Goal: Transaction & Acquisition: Book appointment/travel/reservation

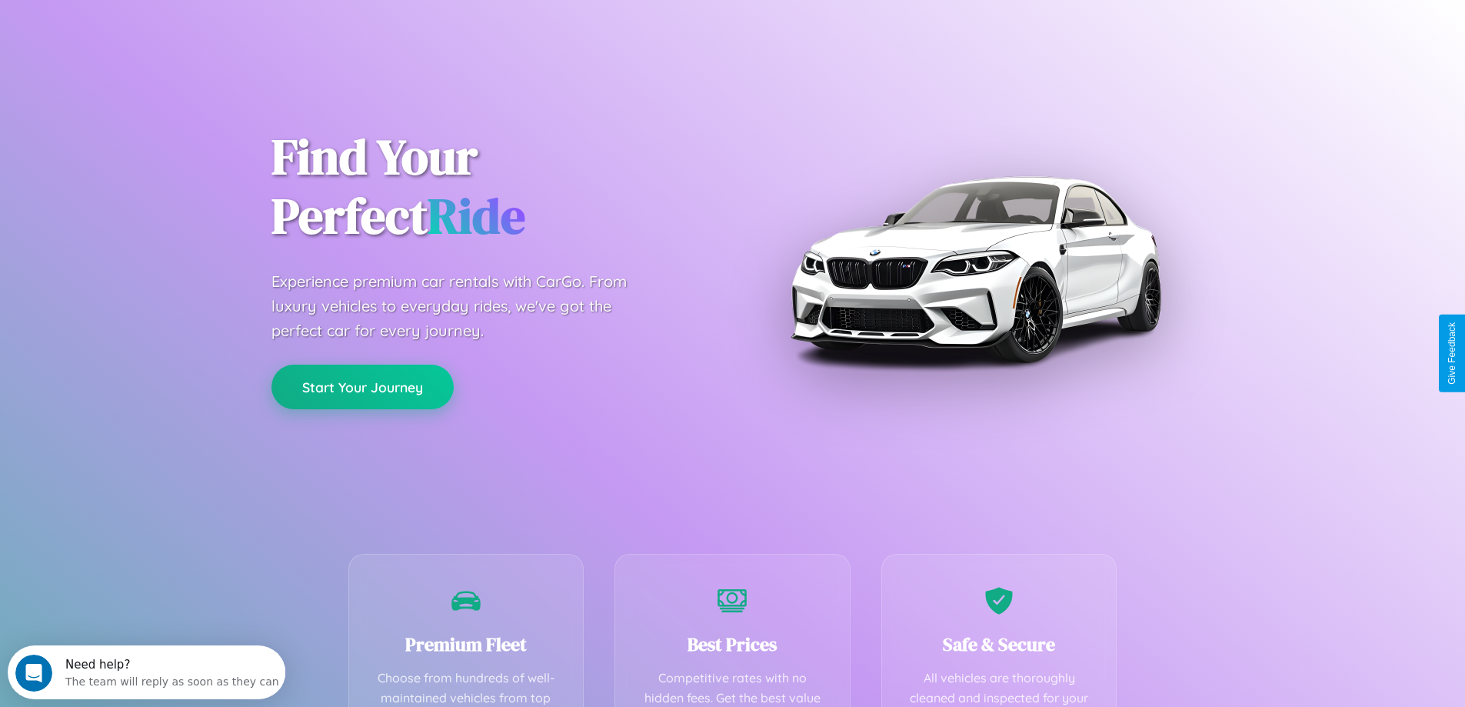
click at [362, 387] on button "Start Your Journey" at bounding box center [363, 387] width 182 height 45
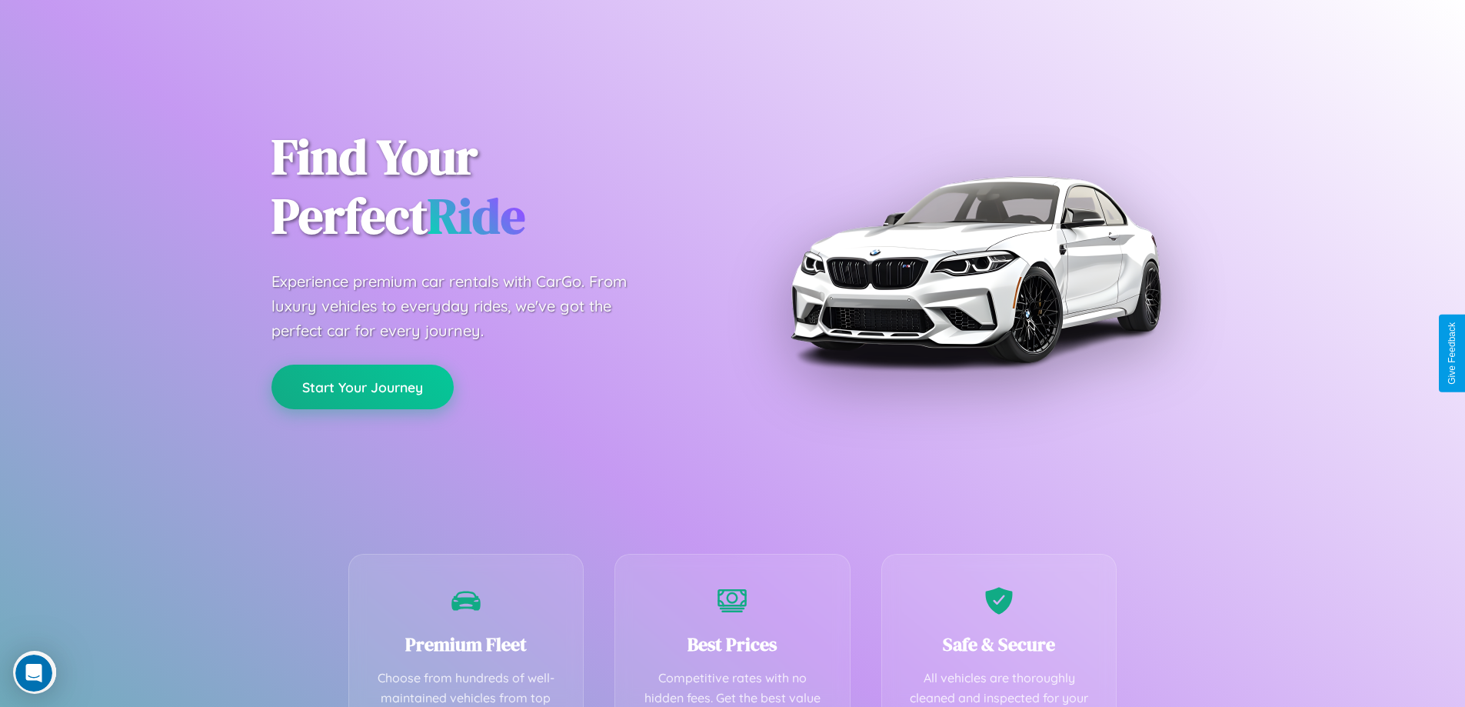
click at [362, 386] on button "Start Your Journey" at bounding box center [363, 387] width 182 height 45
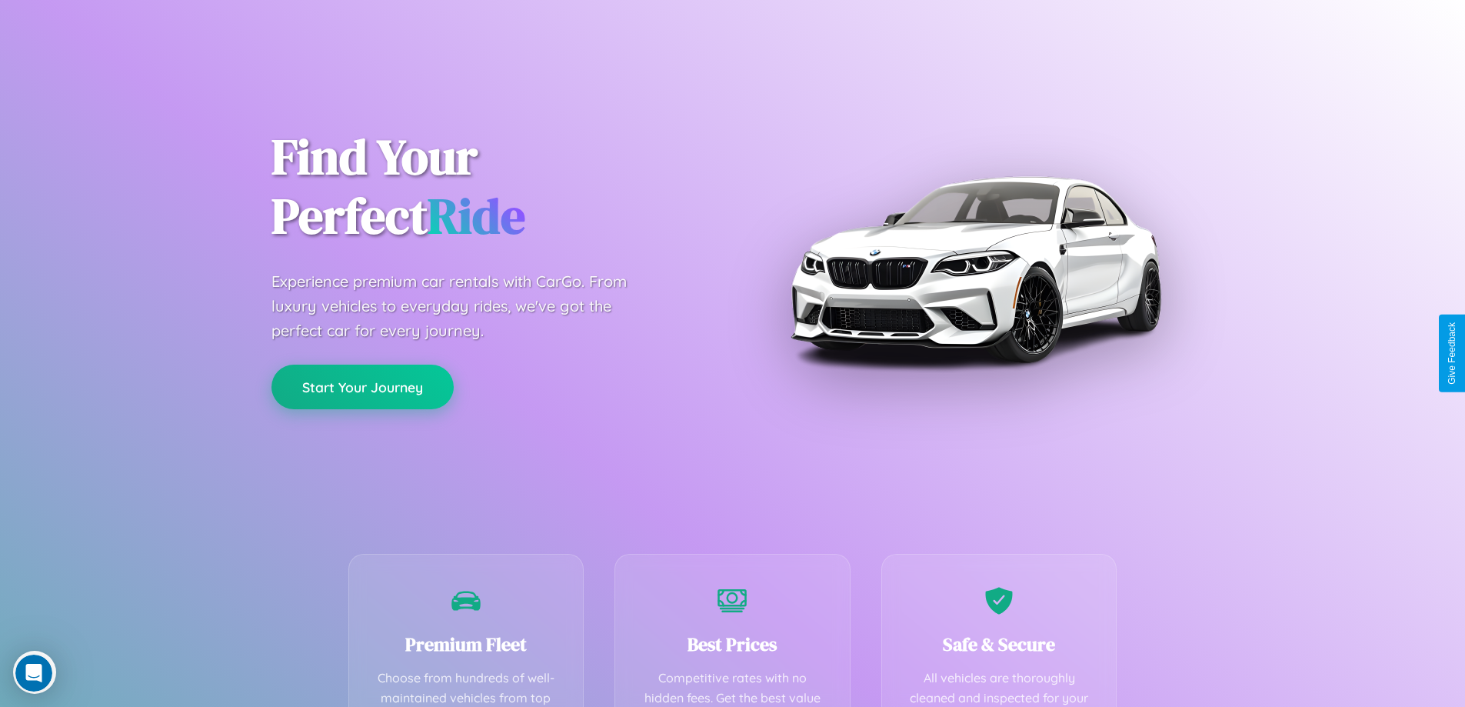
click at [362, 386] on button "Start Your Journey" at bounding box center [363, 387] width 182 height 45
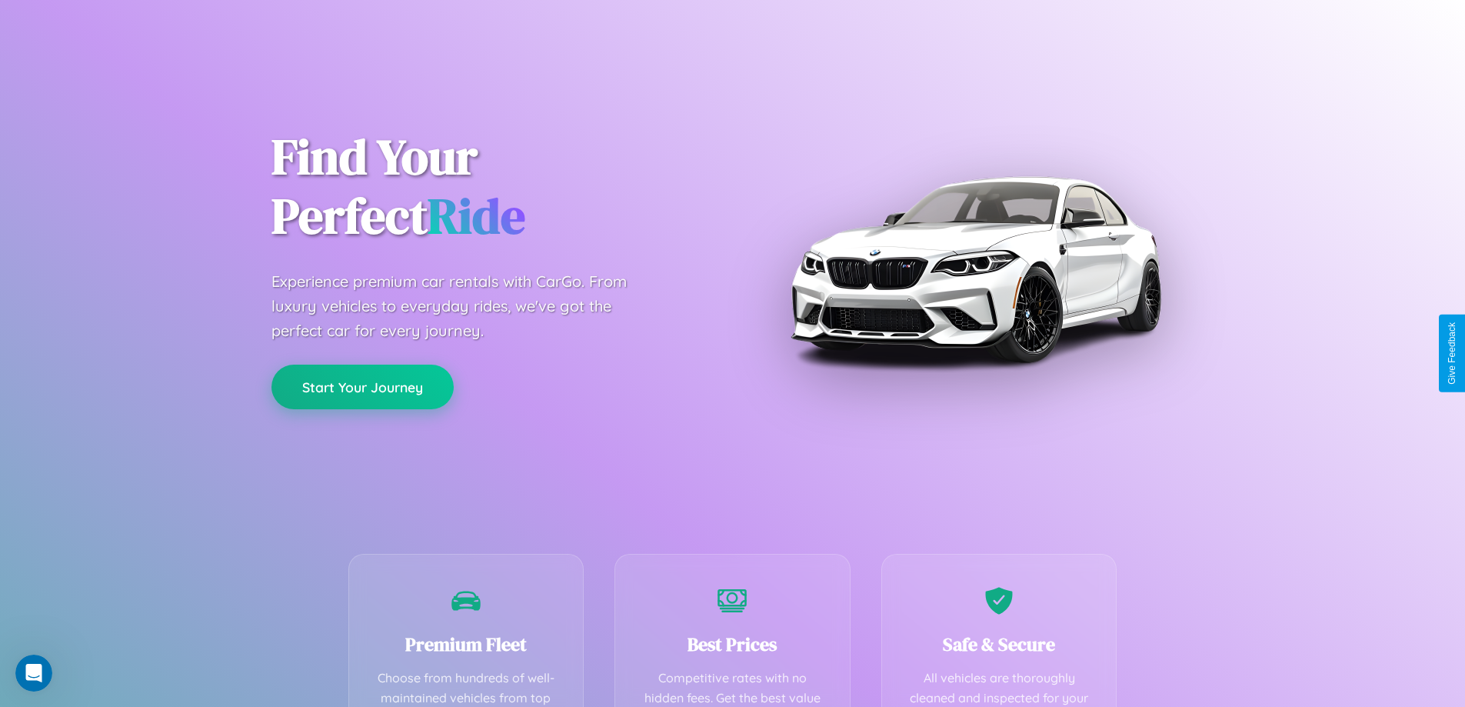
click at [362, 386] on button "Start Your Journey" at bounding box center [363, 387] width 182 height 45
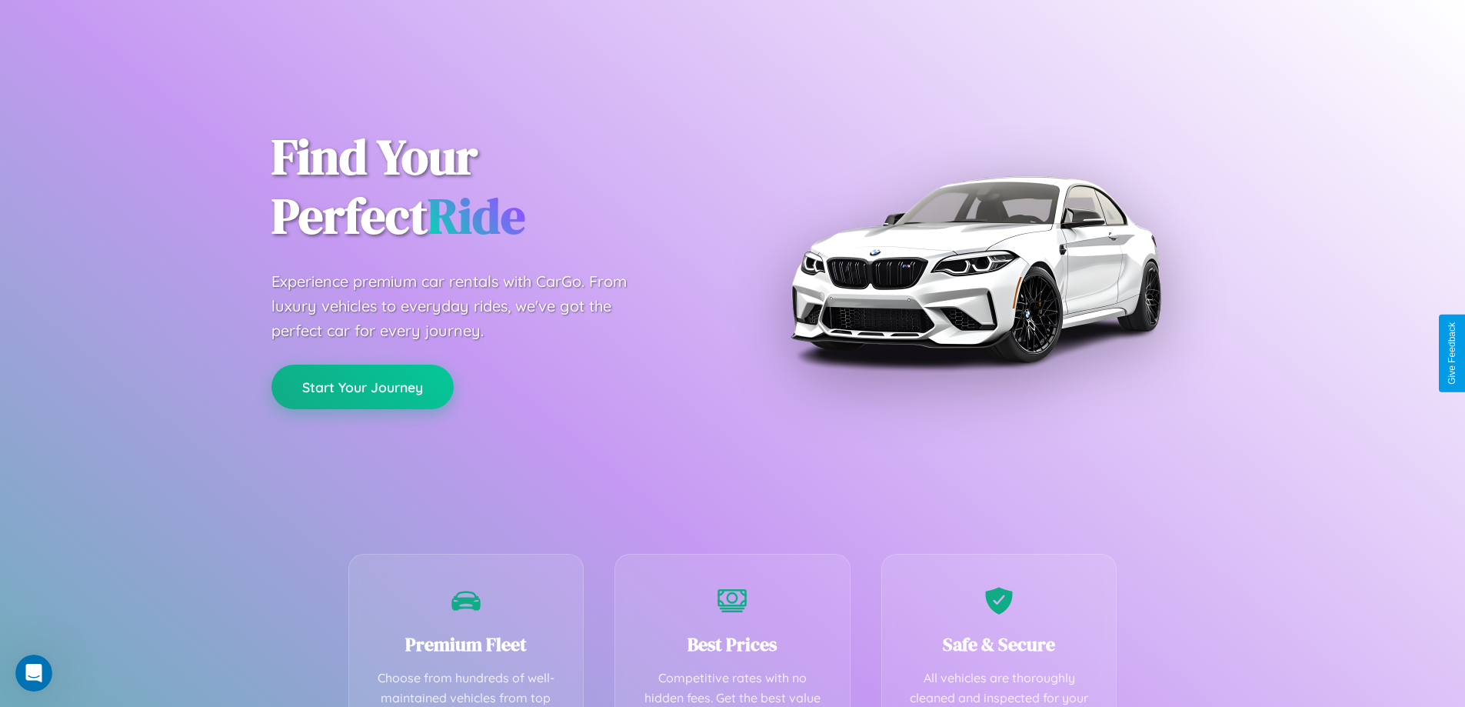
click at [362, 386] on button "Start Your Journey" at bounding box center [363, 387] width 182 height 45
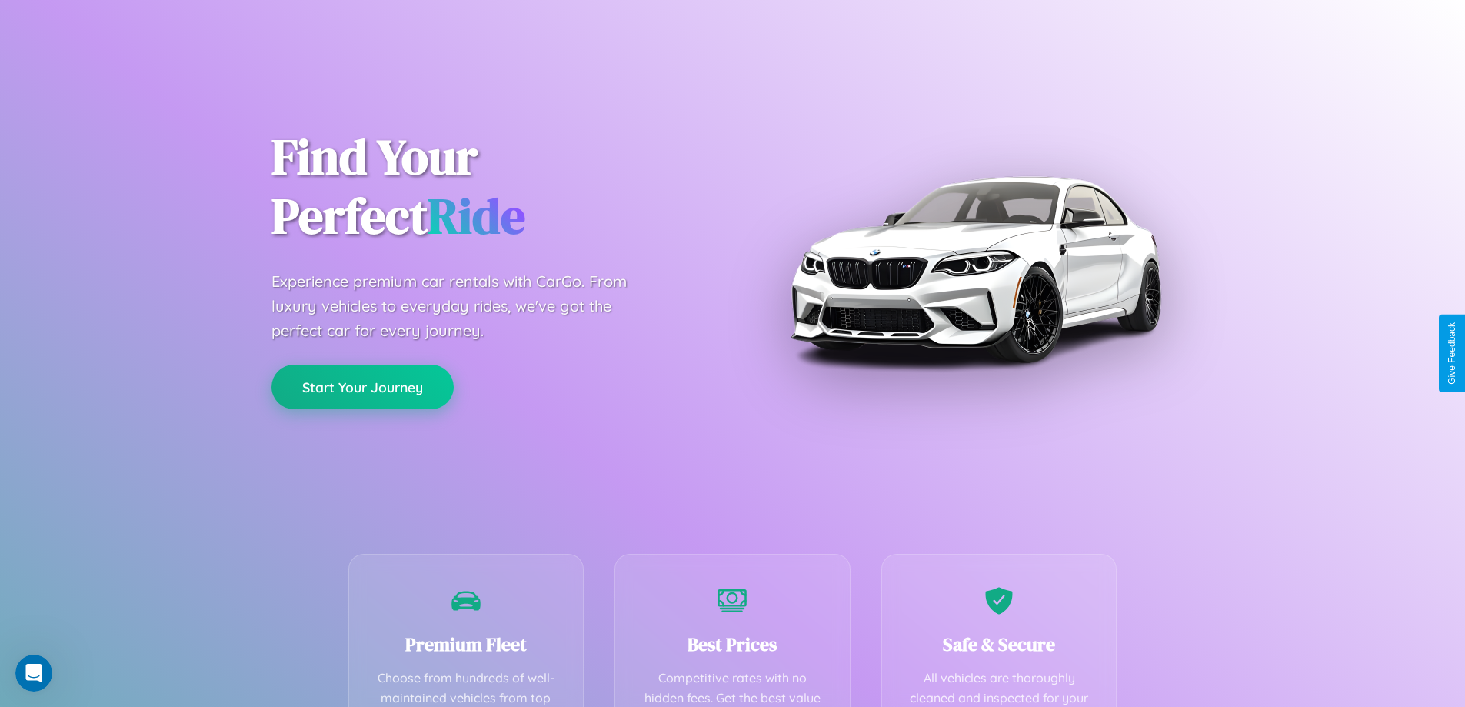
click at [362, 386] on button "Start Your Journey" at bounding box center [363, 387] width 182 height 45
